Goal: Task Accomplishment & Management: Use online tool/utility

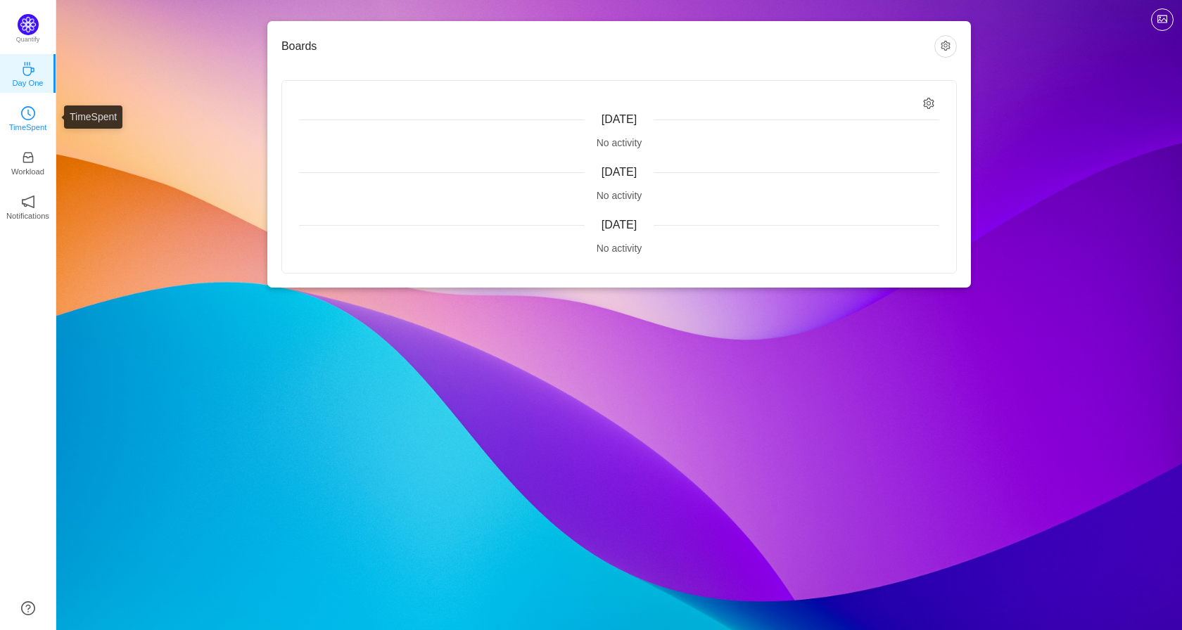
click at [35, 117] on link "TimeSpent" at bounding box center [28, 117] width 14 height 14
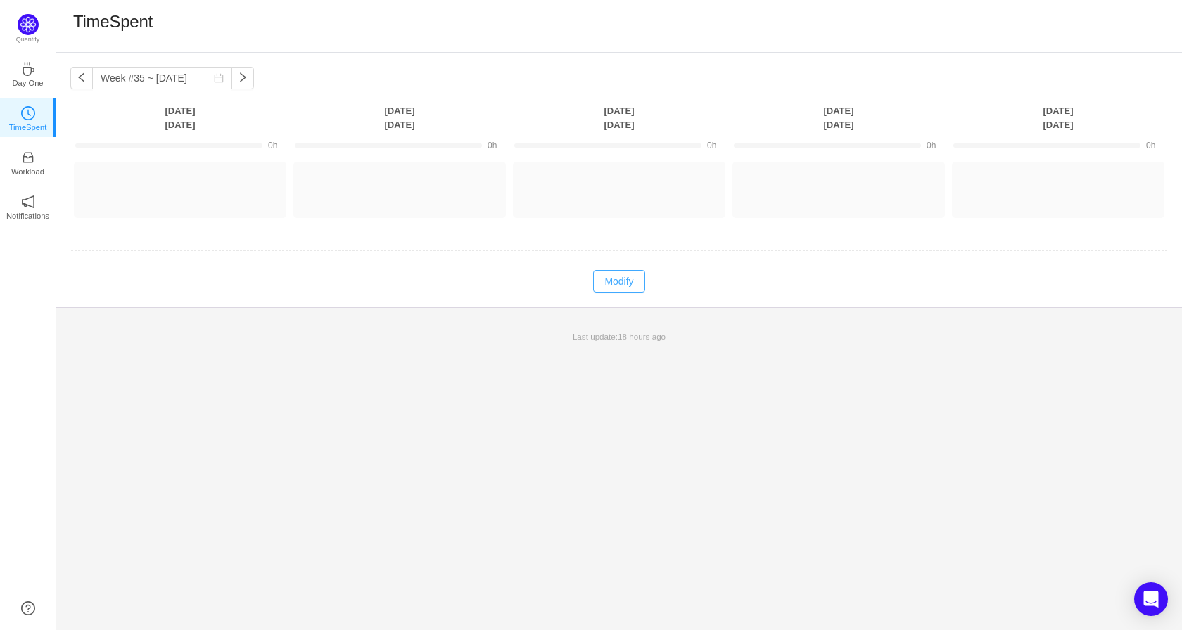
click at [630, 283] on button "Modify" at bounding box center [618, 281] width 51 height 23
click at [185, 189] on button "Log Time" at bounding box center [169, 183] width 78 height 23
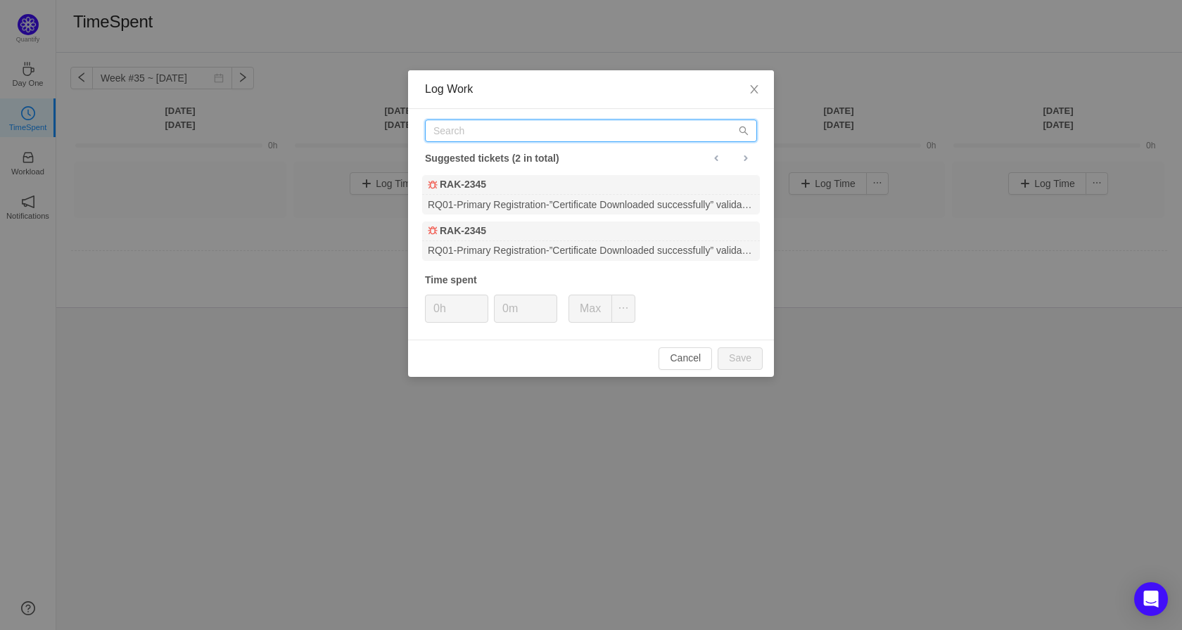
click at [669, 132] on input "text" at bounding box center [591, 131] width 332 height 23
paste input "RAK-4062"
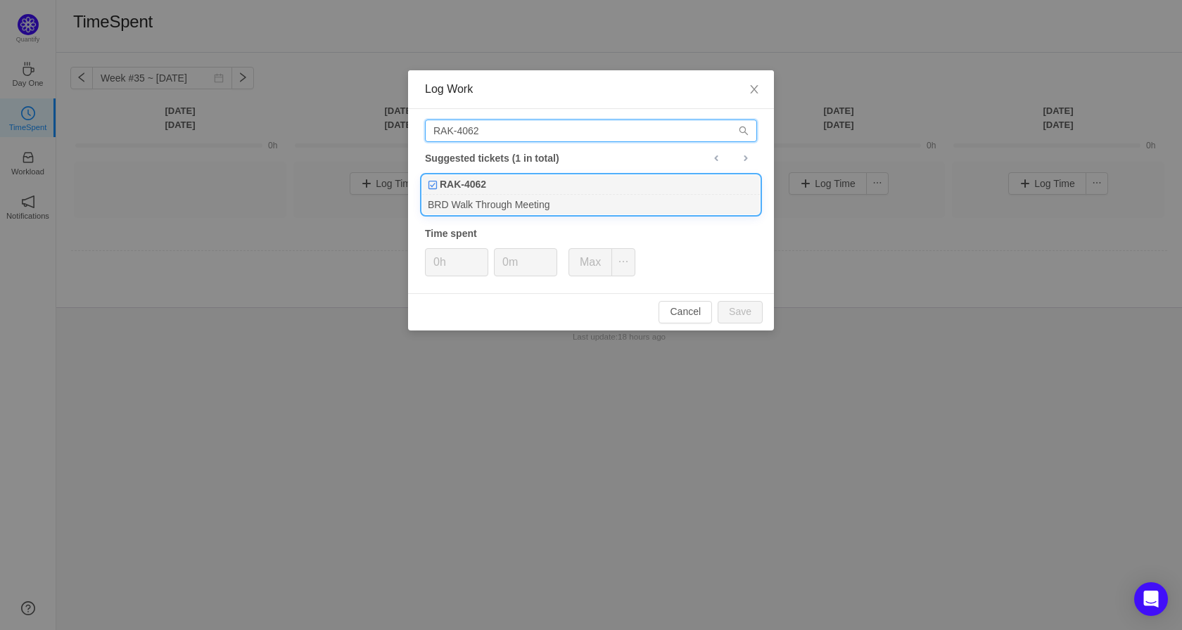
type input "RAK-4062"
click at [524, 186] on div "RAK-4062" at bounding box center [591, 185] width 338 height 20
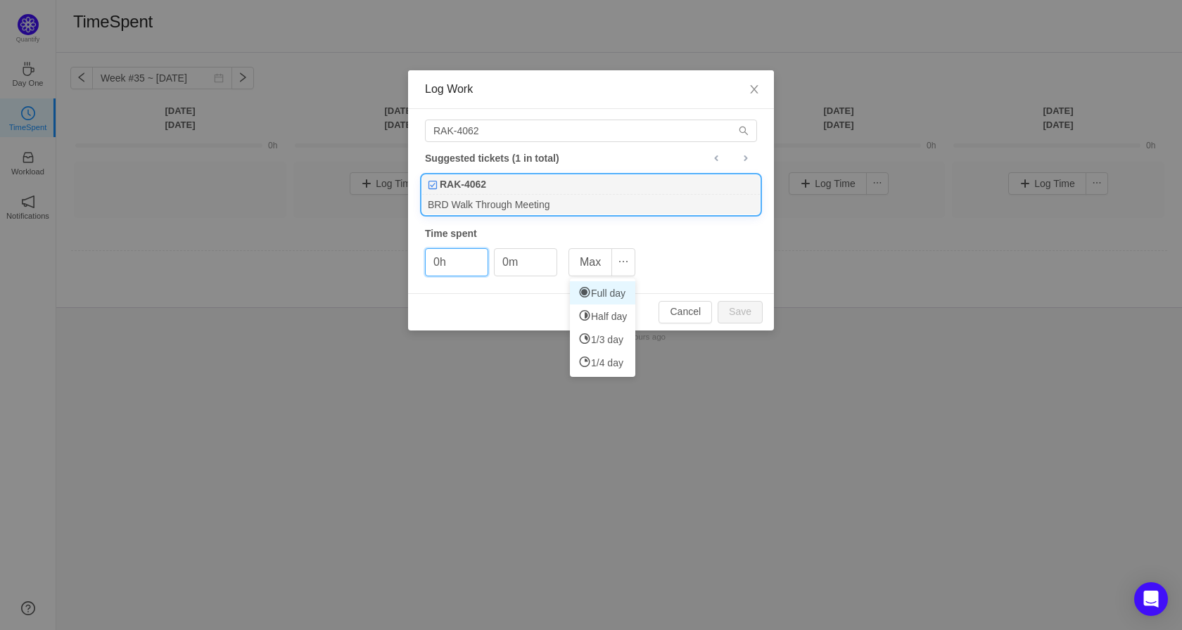
click at [587, 293] on icon at bounding box center [584, 292] width 13 height 13
click at [587, 261] on button "Max" at bounding box center [590, 262] width 44 height 28
click at [443, 271] on input "8h" at bounding box center [457, 262] width 62 height 27
click at [456, 261] on input "45h" at bounding box center [457, 262] width 62 height 27
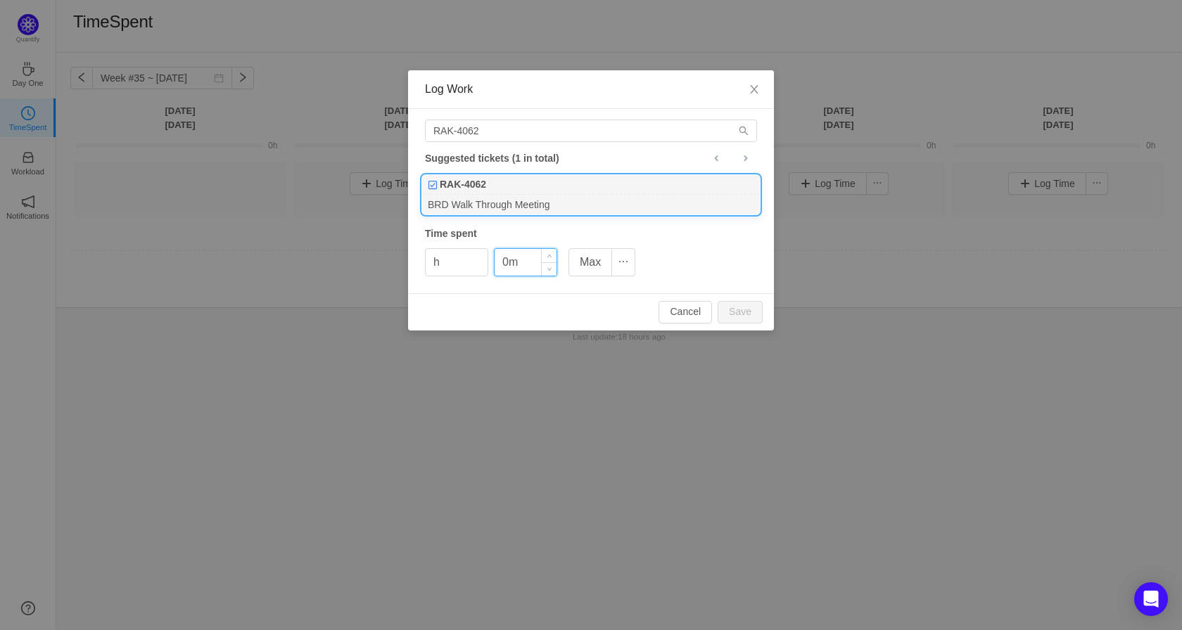
click at [529, 261] on input "0m" at bounding box center [525, 262] width 62 height 27
click at [435, 260] on input "h" at bounding box center [457, 262] width 62 height 27
type input "0h"
click at [511, 264] on input "0m" at bounding box center [525, 262] width 62 height 27
click at [743, 316] on button "Save" at bounding box center [739, 312] width 45 height 23
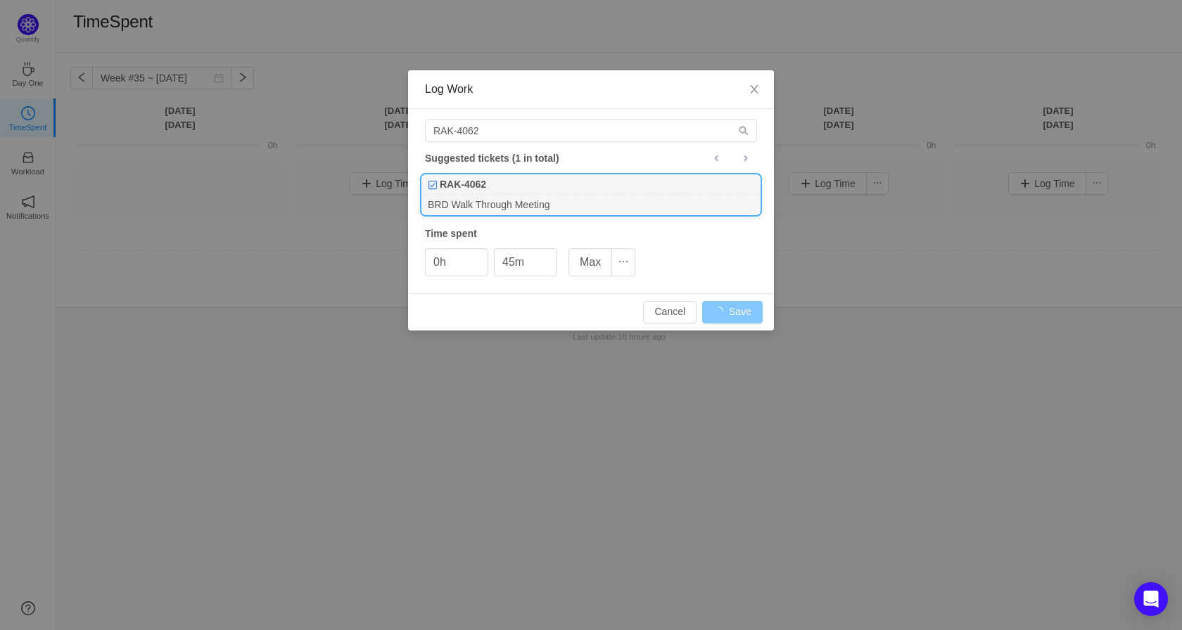
type input "0m"
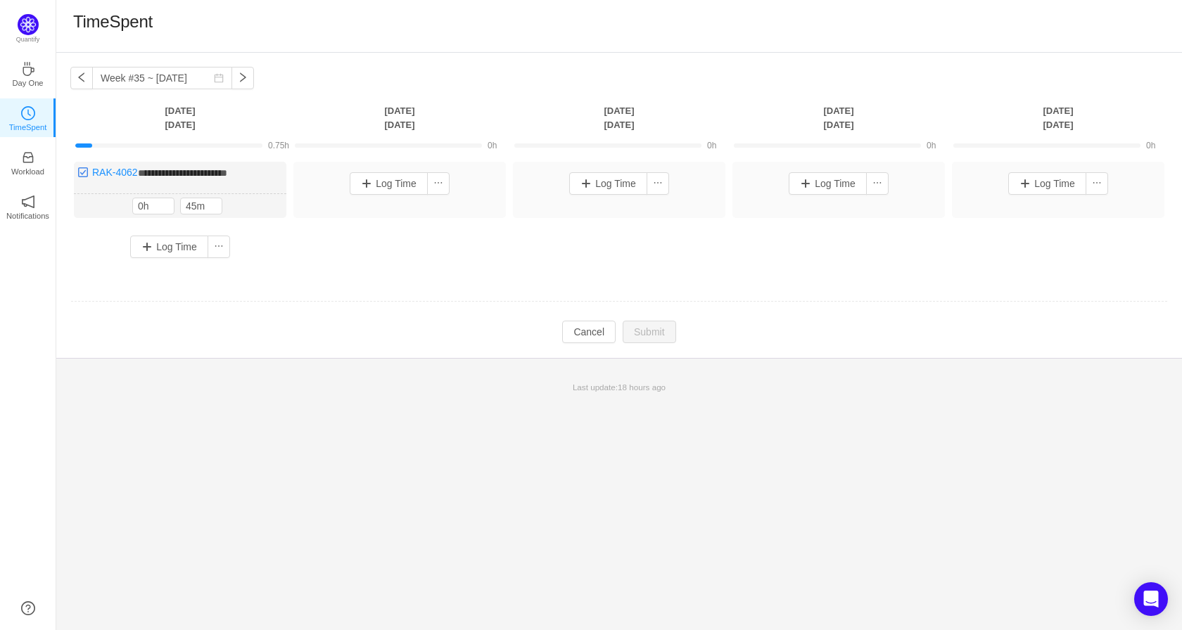
drag, startPoint x: 238, startPoint y: 175, endPoint x: 293, endPoint y: 97, distance: 95.8
click at [293, 97] on div "**********" at bounding box center [618, 205] width 1125 height 305
click at [83, 82] on button "button" at bounding box center [81, 78] width 23 height 23
type input "Week #34 ~ [DATE]"
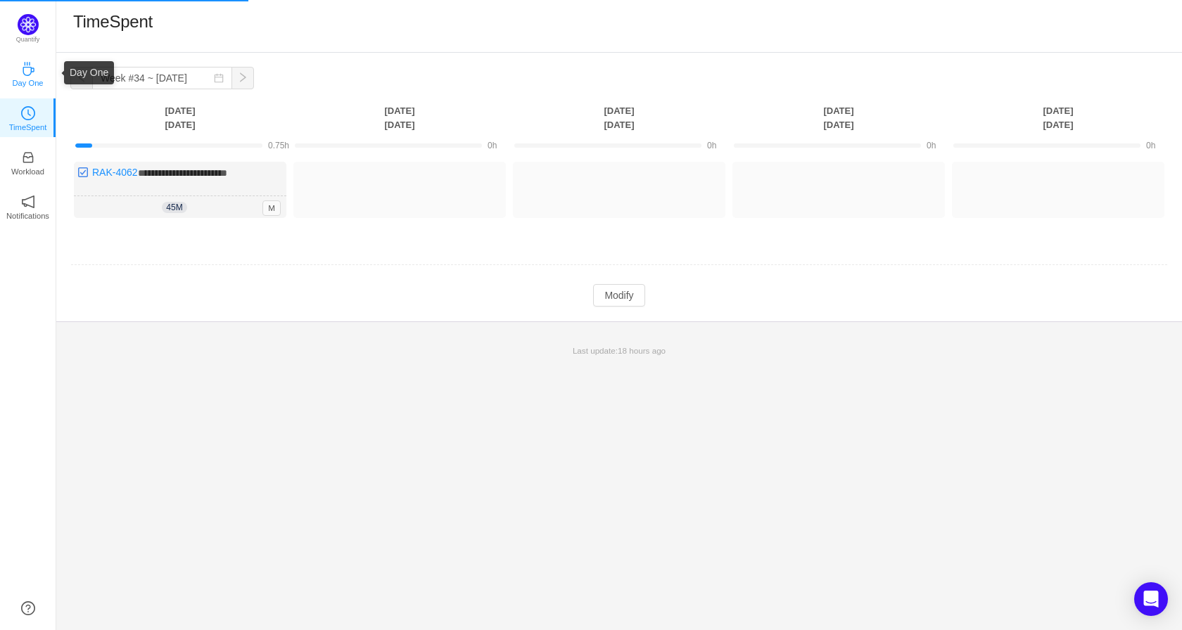
click at [34, 78] on p "Day One" at bounding box center [27, 83] width 31 height 13
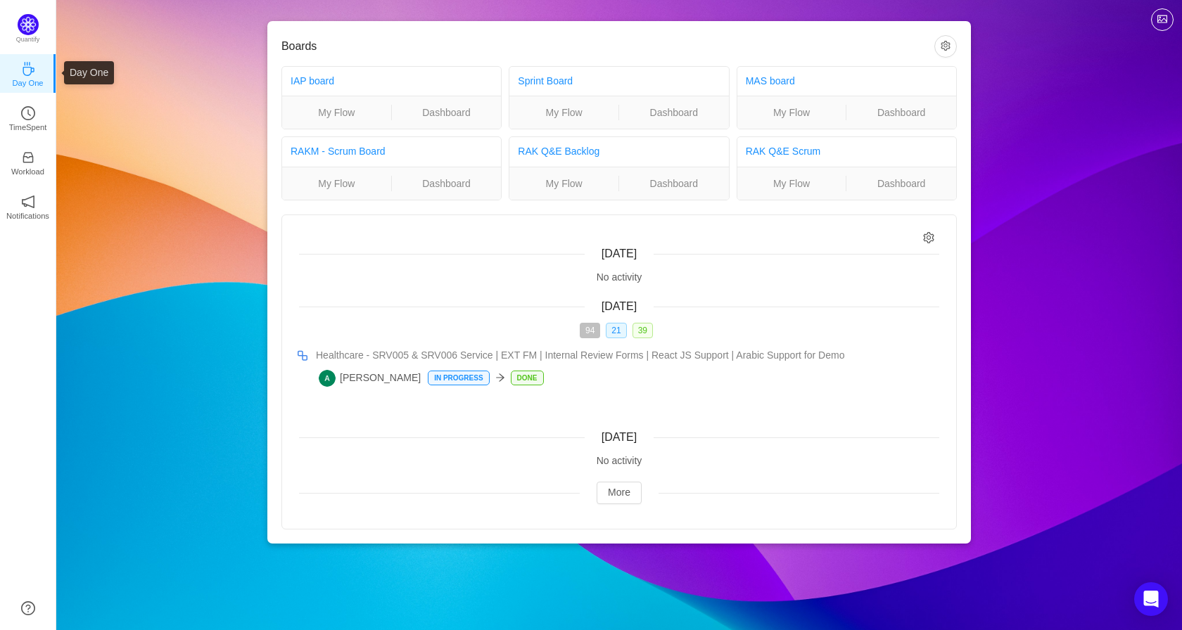
click at [24, 63] on icon "icon: coffee" at bounding box center [28, 69] width 14 height 14
click at [33, 114] on icon "icon: clock-circle" at bounding box center [28, 113] width 14 height 14
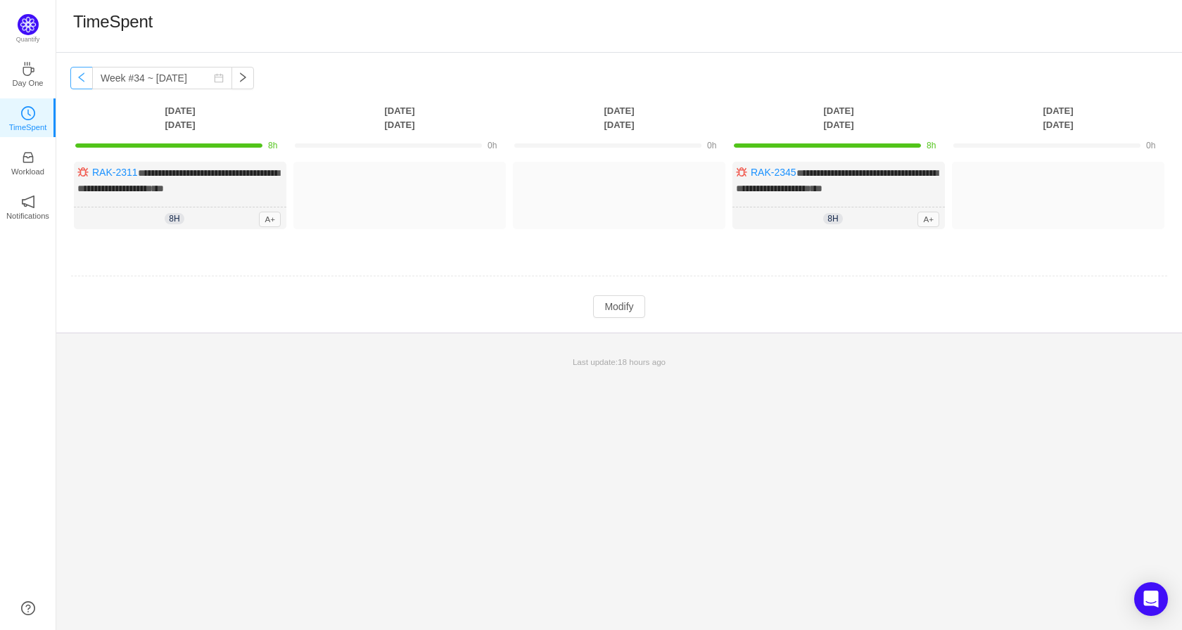
click at [86, 83] on button "button" at bounding box center [81, 78] width 23 height 23
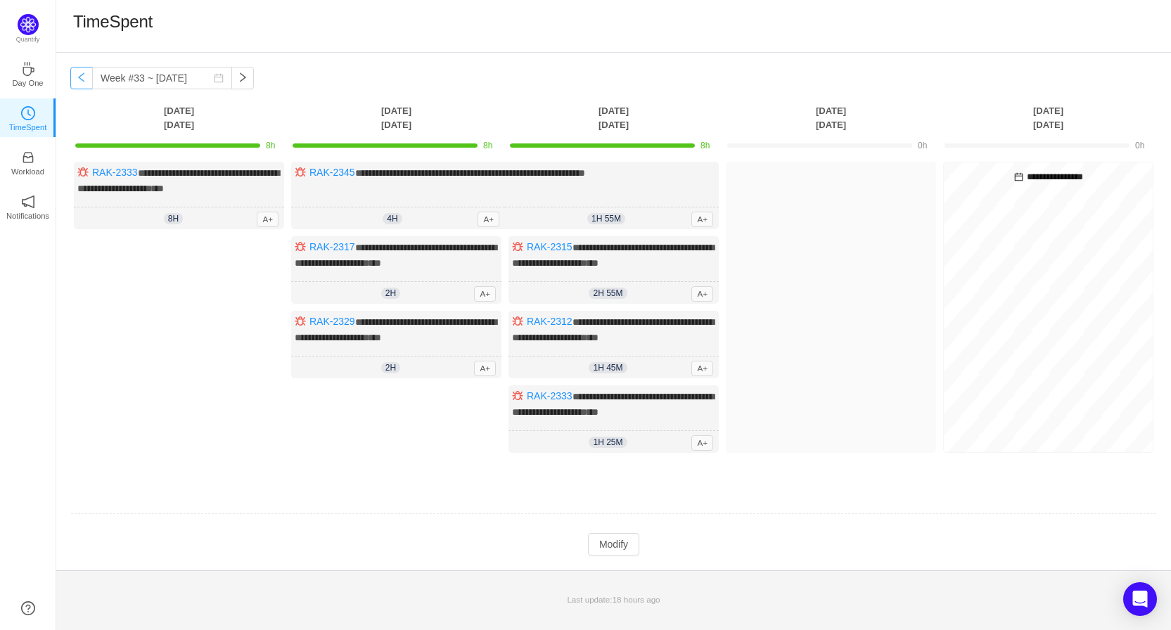
click at [86, 83] on button "button" at bounding box center [81, 78] width 23 height 23
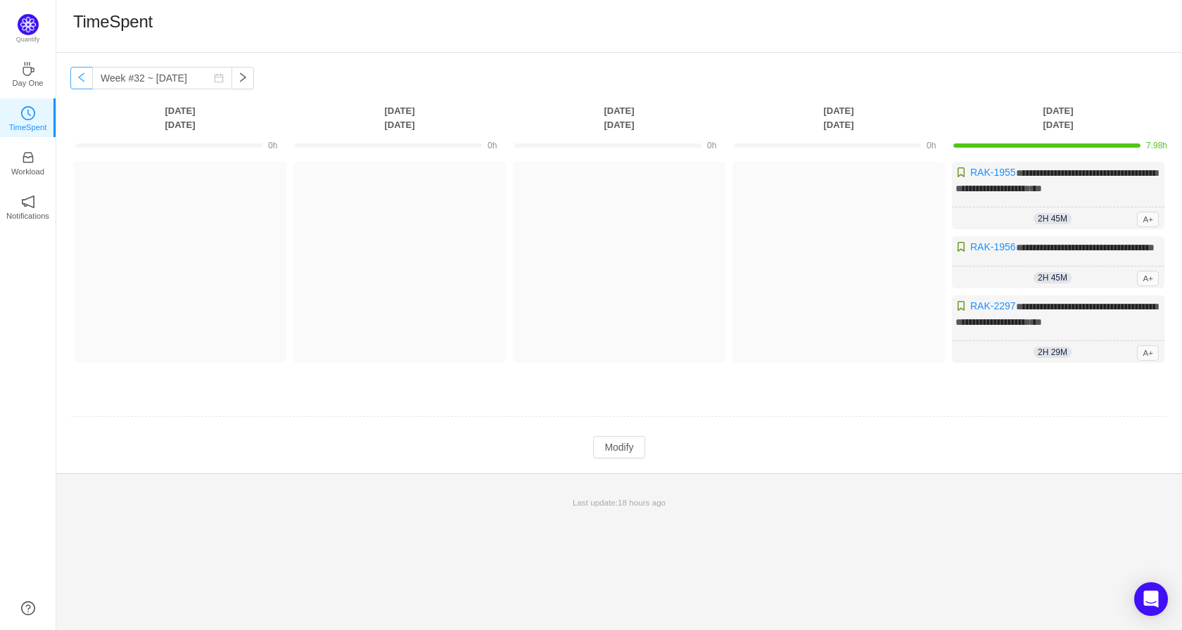
click at [83, 79] on button "button" at bounding box center [81, 78] width 23 height 23
type input "Week #31 ~ [DATE]"
